Goal: Check status: Check status

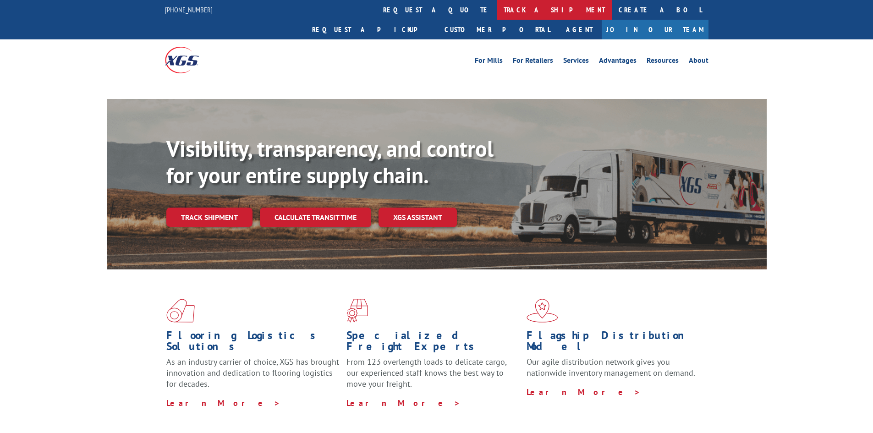
click at [497, 7] on link "track a shipment" at bounding box center [554, 10] width 115 height 20
click at [497, 8] on link "track a shipment" at bounding box center [554, 10] width 115 height 20
click at [497, 15] on link "track a shipment" at bounding box center [554, 10] width 115 height 20
click at [497, 13] on link "track a shipment" at bounding box center [554, 10] width 115 height 20
click at [497, 11] on link "track a shipment" at bounding box center [554, 10] width 115 height 20
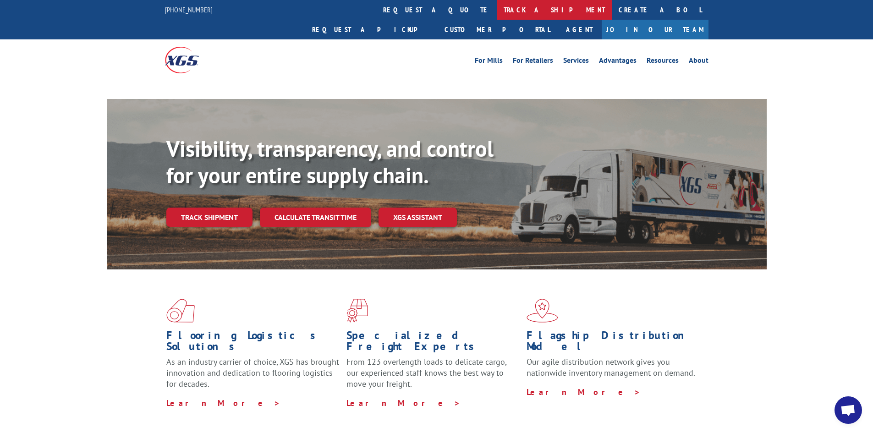
click at [497, 8] on link "track a shipment" at bounding box center [554, 10] width 115 height 20
click at [497, 13] on link "track a shipment" at bounding box center [554, 10] width 115 height 20
drag, startPoint x: 412, startPoint y: 15, endPoint x: 407, endPoint y: 11, distance: 6.5
click at [497, 15] on link "track a shipment" at bounding box center [554, 10] width 115 height 20
click at [497, 11] on link "track a shipment" at bounding box center [554, 10] width 115 height 20
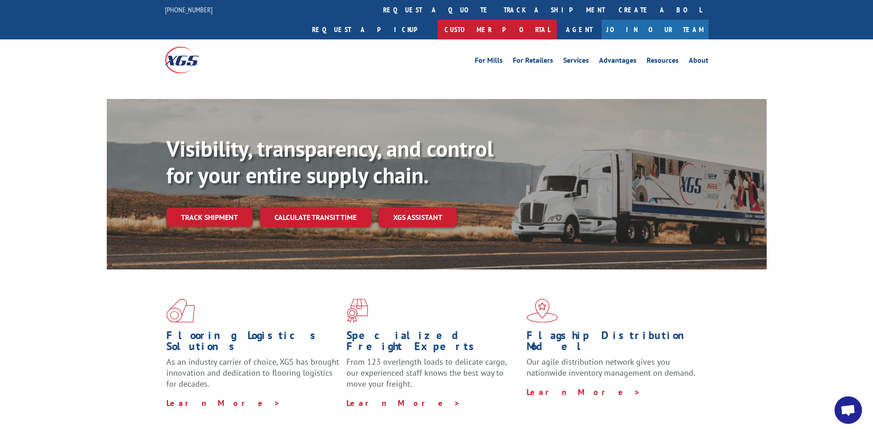
click at [557, 20] on link "Customer Portal" at bounding box center [497, 30] width 119 height 20
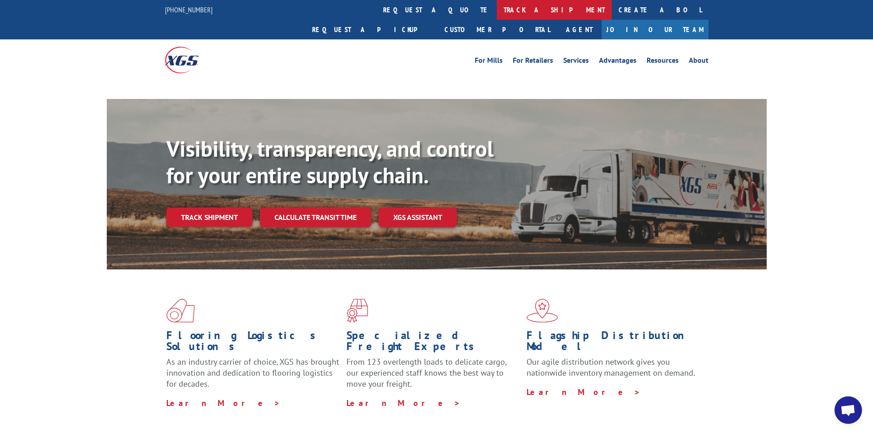
click at [497, 6] on link "track a shipment" at bounding box center [554, 10] width 115 height 20
click at [497, 13] on link "track a shipment" at bounding box center [554, 10] width 115 height 20
drag, startPoint x: 403, startPoint y: 8, endPoint x: 399, endPoint y: 10, distance: 4.8
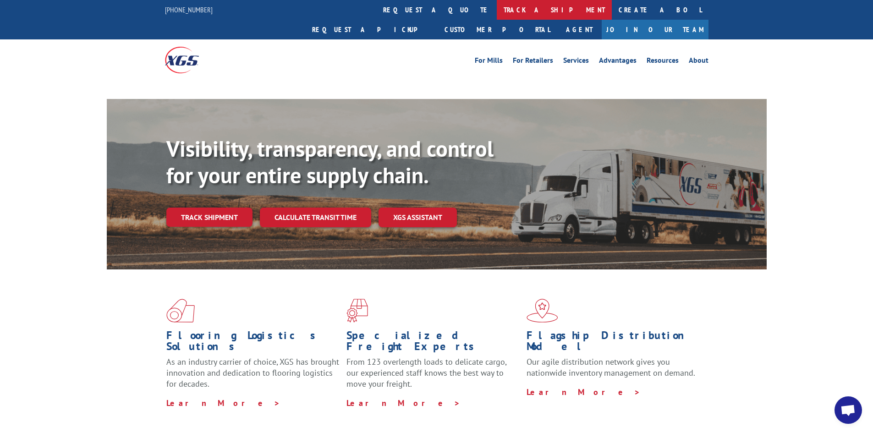
click at [497, 8] on link "track a shipment" at bounding box center [554, 10] width 115 height 20
